Goal: Information Seeking & Learning: Learn about a topic

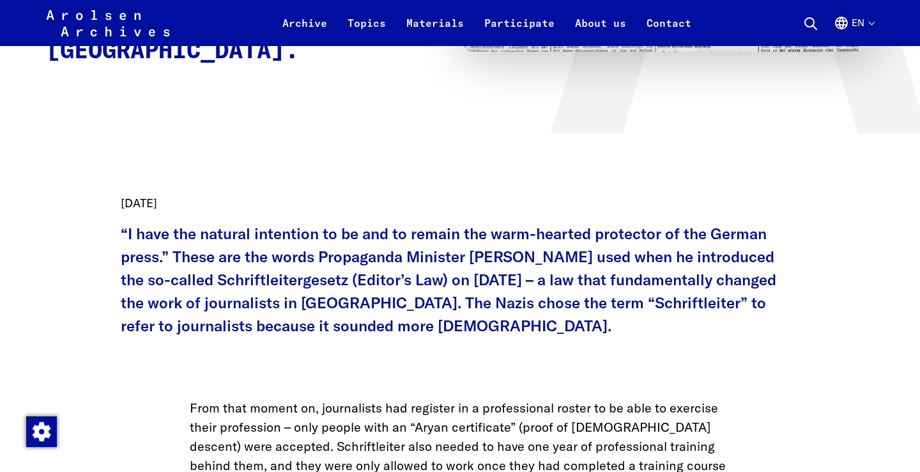
scroll to position [434, 0]
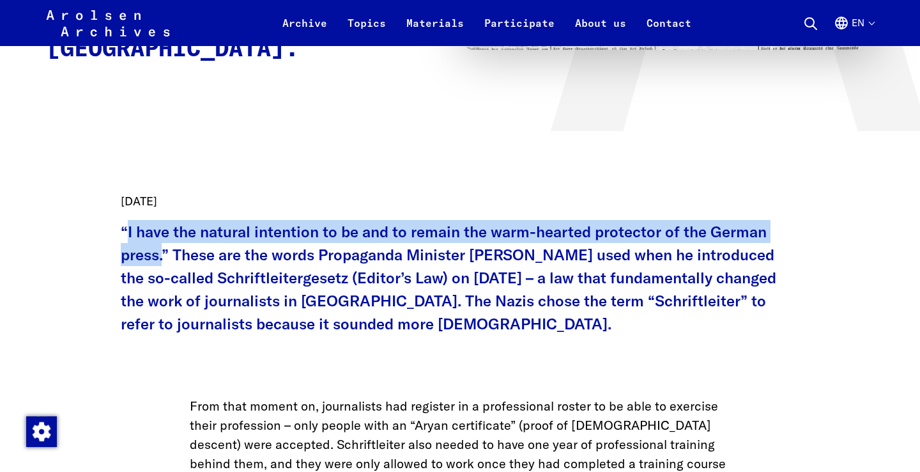
drag, startPoint x: 127, startPoint y: 231, endPoint x: 162, endPoint y: 247, distance: 39.5
click at [162, 247] on p "“I have the natural intention to be and to remain the warm-hearted protector of…" at bounding box center [460, 277] width 679 height 115
copy p "I have the natural intention to be and to remain the warm-hearted protector of …"
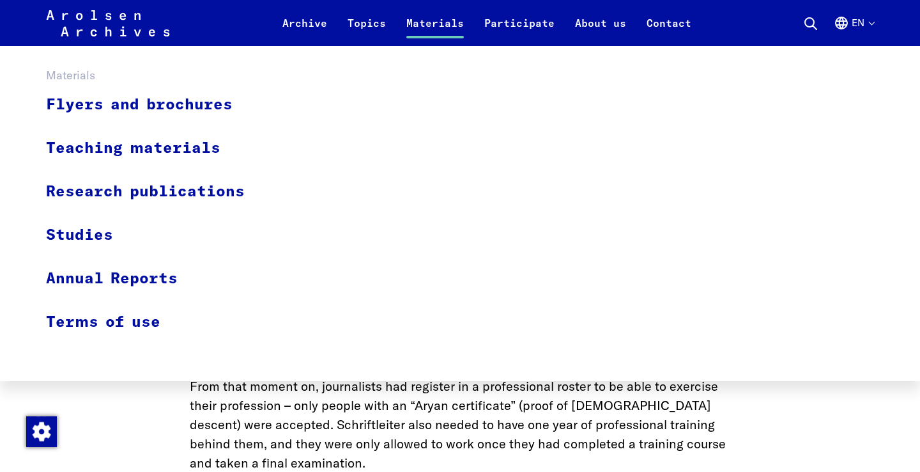
scroll to position [472, 0]
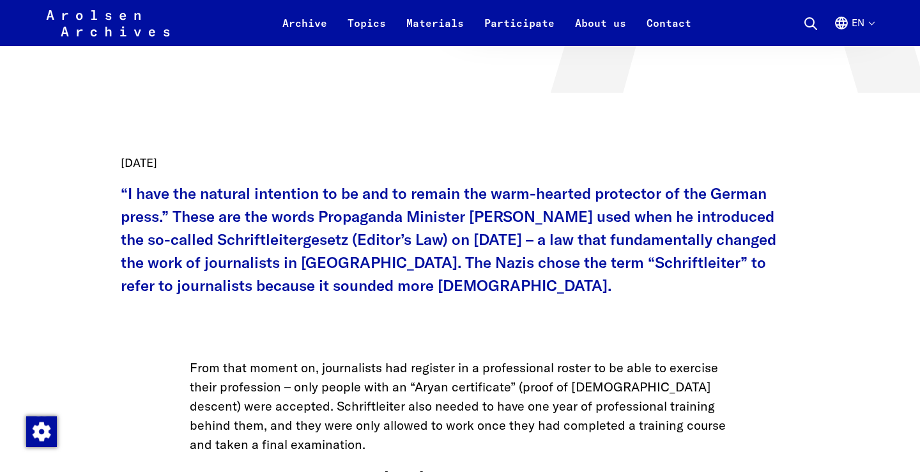
click at [423, 406] on p "From that moment on, journalists had register in a professional roster to be ab…" at bounding box center [460, 406] width 541 height 96
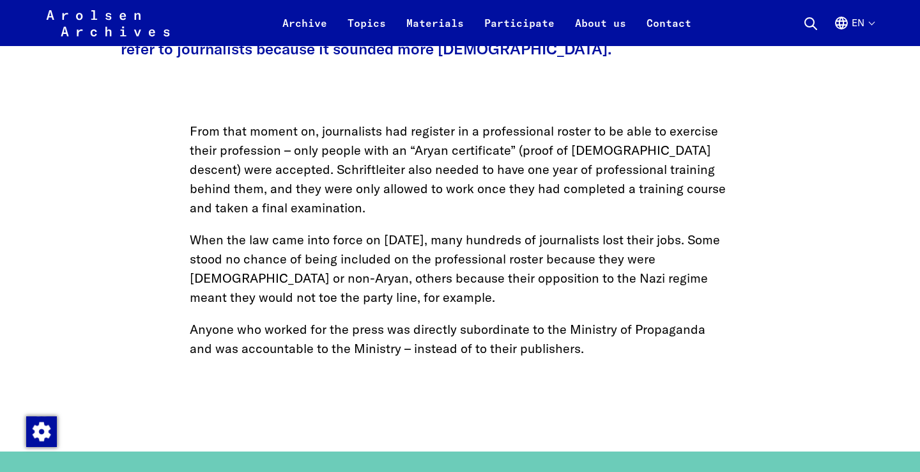
scroll to position [706, 0]
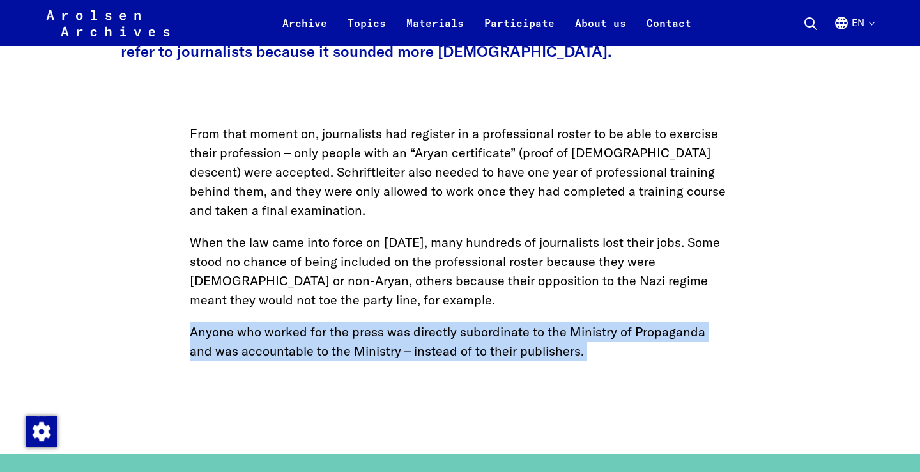
drag, startPoint x: 186, startPoint y: 330, endPoint x: 326, endPoint y: 364, distance: 143.8
click at [325, 364] on main "Topics News & Events Home Nazi Germany’s Schriftleitergesetz: The End of Freedo…" at bounding box center [459, 209] width 889 height 1667
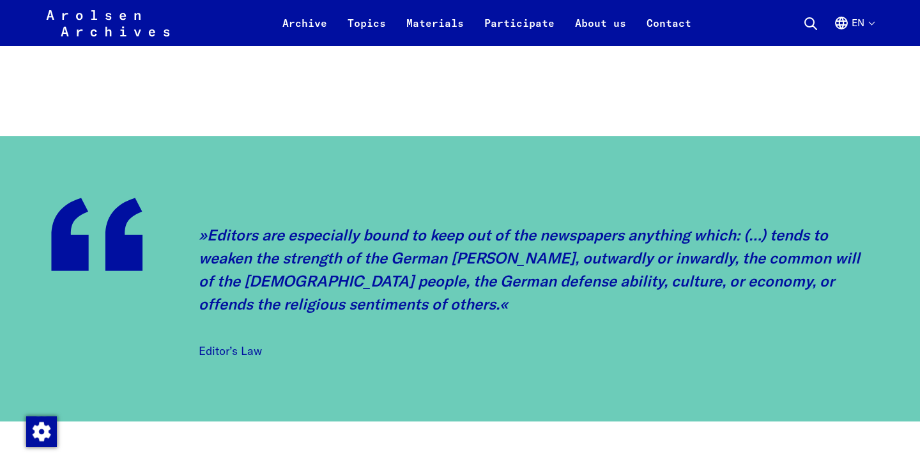
scroll to position [1024, 0]
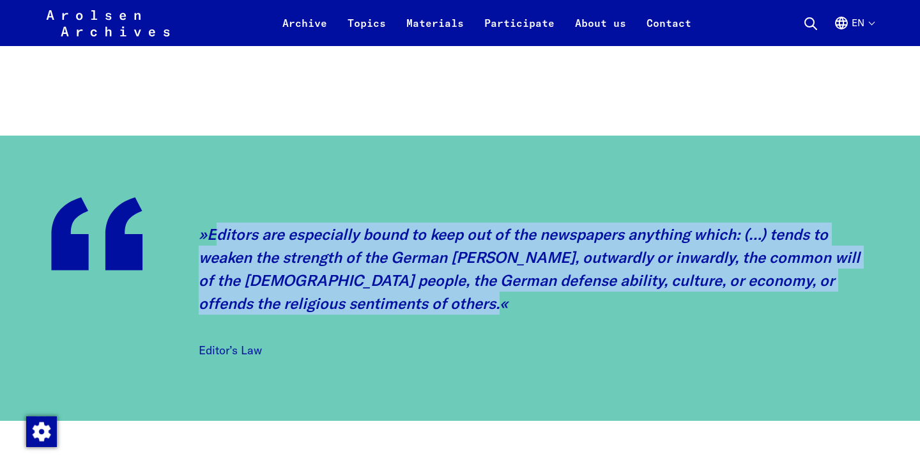
drag, startPoint x: 214, startPoint y: 231, endPoint x: 361, endPoint y: 325, distance: 174.8
click at [361, 325] on blockquote "Editors are especially bound to keep out of the newspapers anything which: (…) …" at bounding box center [534, 290] width 670 height 137
copy blockquote "Editors are especially bound to keep out of the newspapers anything which: (…) …"
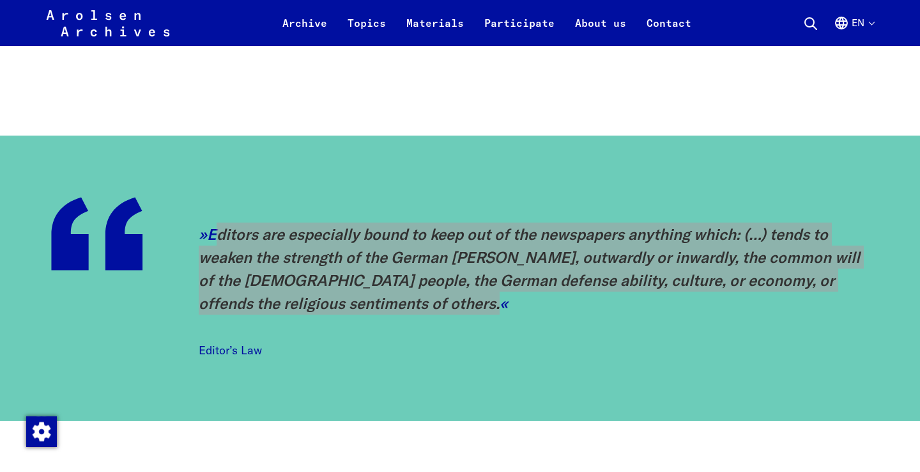
copy blockquote "Editors are especially bound to keep out of the newspapers anything which: (…) …"
